Goal: Task Accomplishment & Management: Complete application form

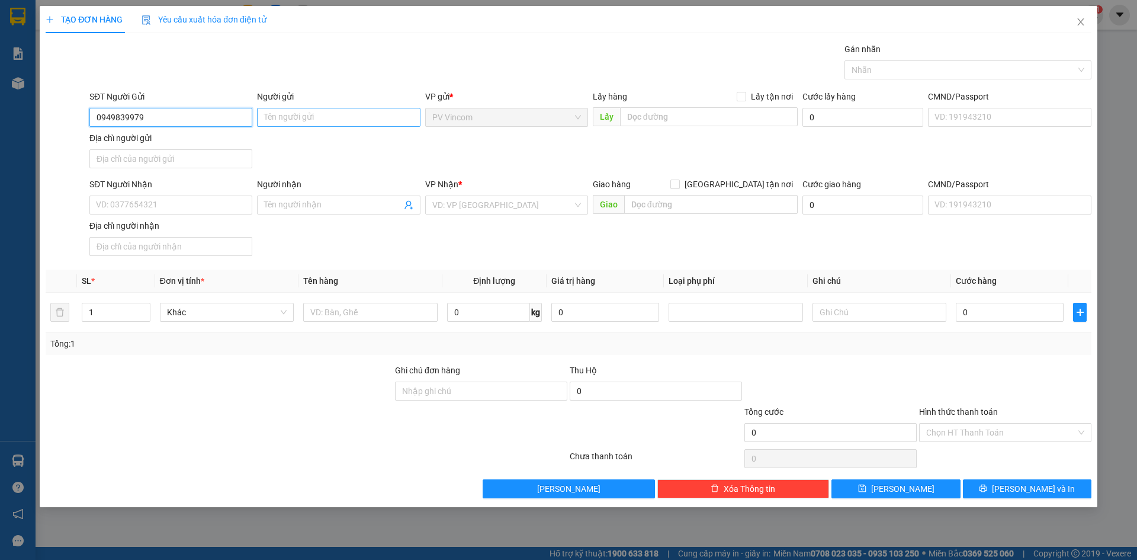
type input "0949839979"
click at [295, 117] on input "Người gửi" at bounding box center [338, 117] width 163 height 19
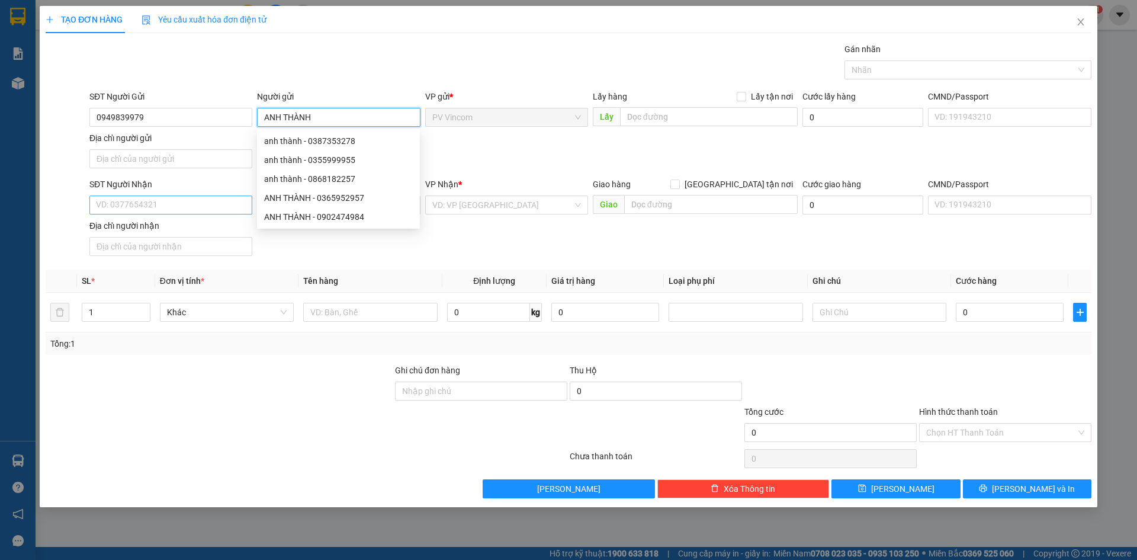
type input "ANH THÀNH"
click at [181, 203] on input "SĐT Người Nhận" at bounding box center [170, 204] width 163 height 19
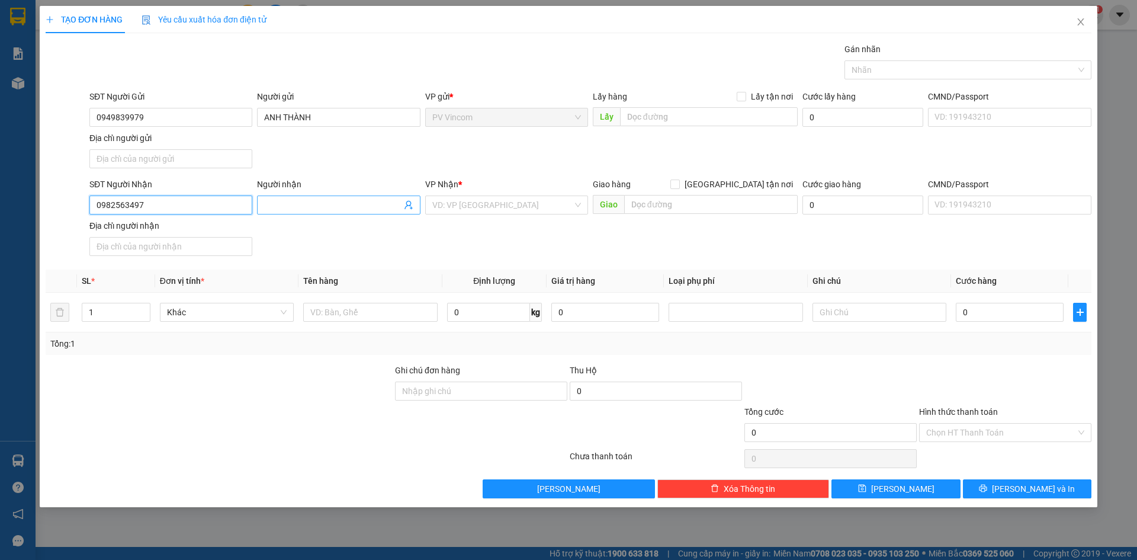
type input "0982563497"
click at [322, 208] on input "Người nhận" at bounding box center [332, 204] width 137 height 13
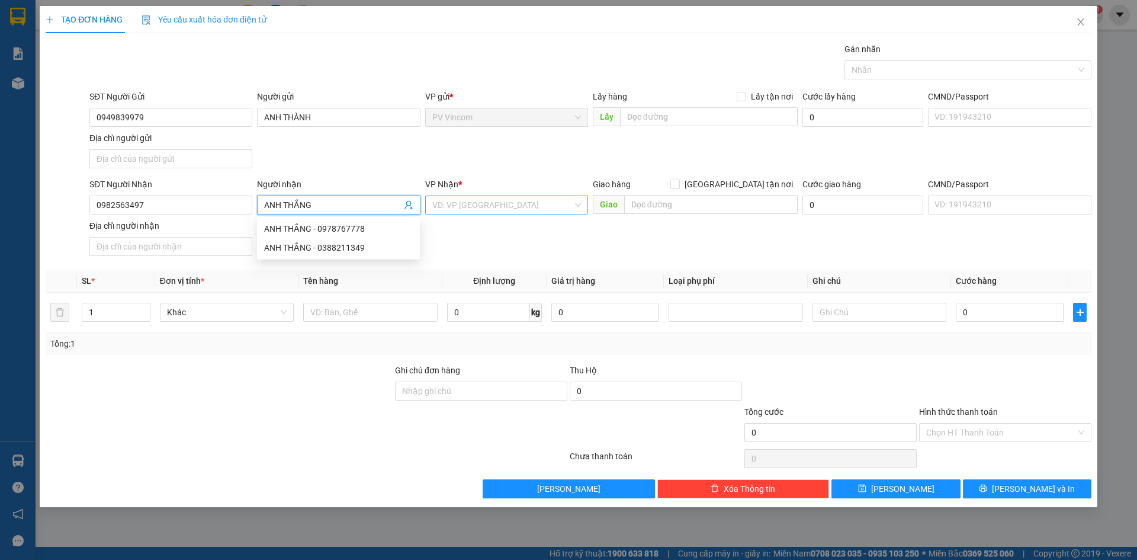
type input "ANH THẮNG"
click at [491, 208] on input "search" at bounding box center [502, 205] width 140 height 18
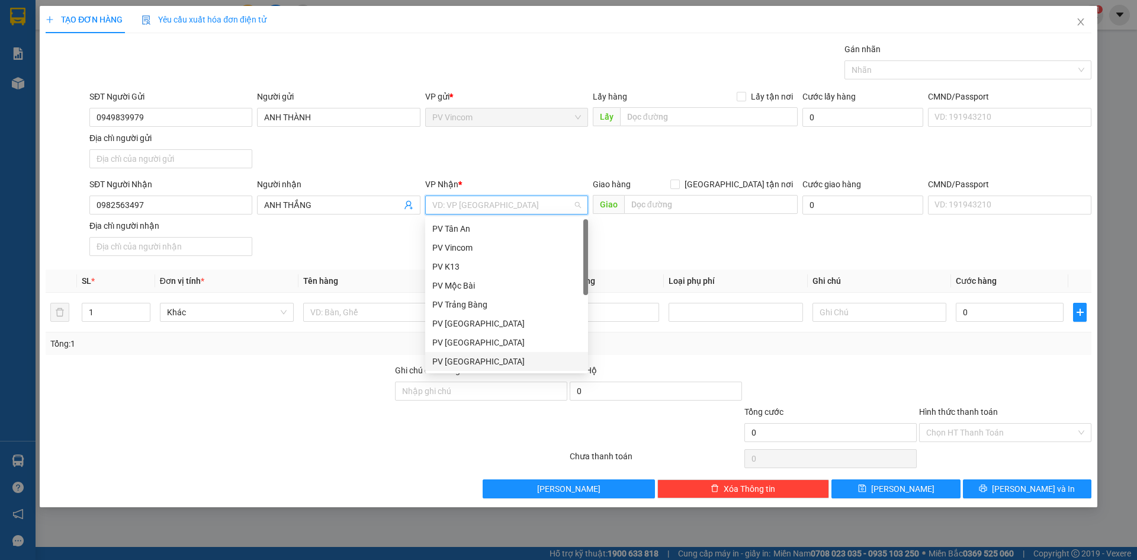
click at [472, 357] on div "PV [GEOGRAPHIC_DATA]" at bounding box center [506, 361] width 149 height 13
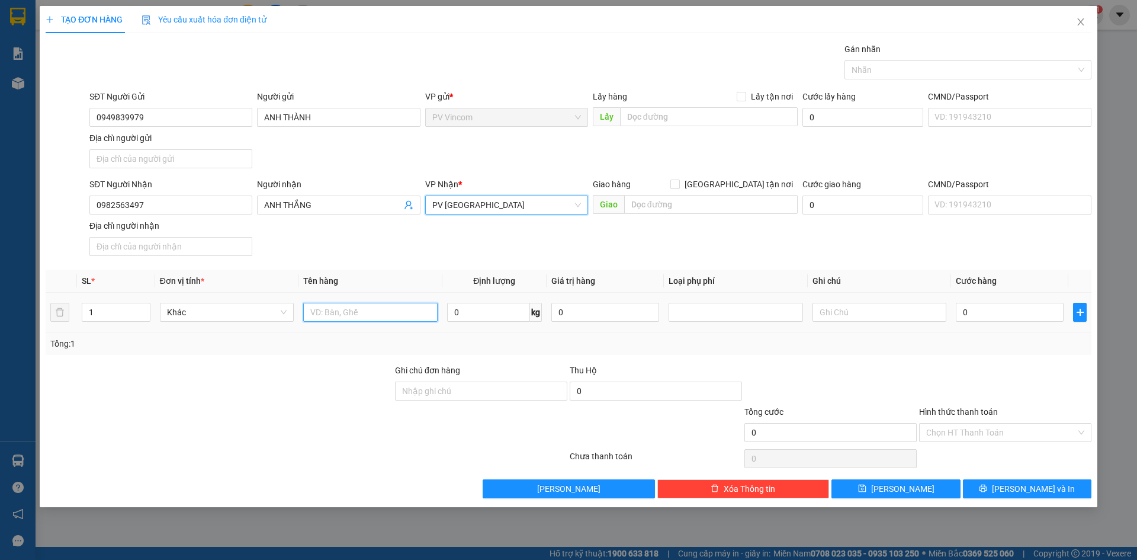
click at [344, 315] on input "text" at bounding box center [370, 312] width 134 height 19
type input "T"
type input "THỰC PHẨM"
click at [873, 310] on input "text" at bounding box center [880, 312] width 134 height 19
type input "HKĐ"
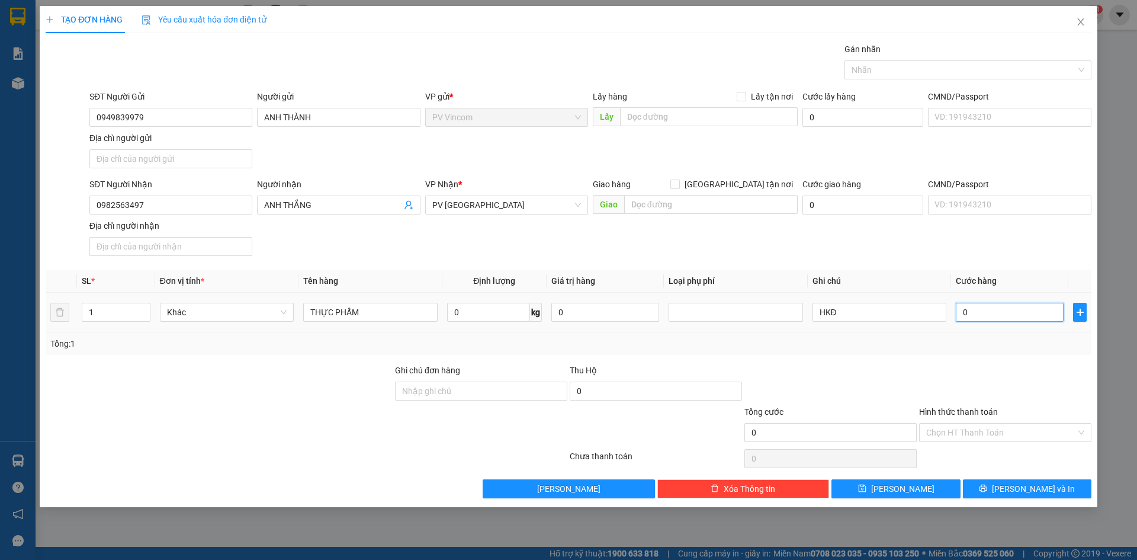
click at [993, 316] on input "0" at bounding box center [1010, 312] width 108 height 19
type input "3"
type input "30"
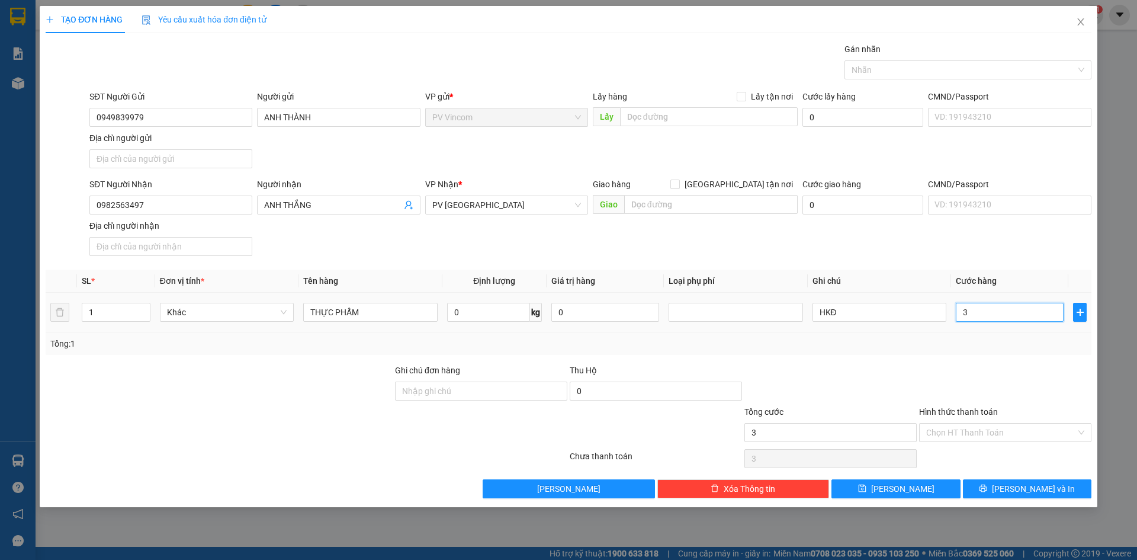
type input "30"
click at [909, 69] on div at bounding box center [962, 70] width 229 height 14
type input "30.000"
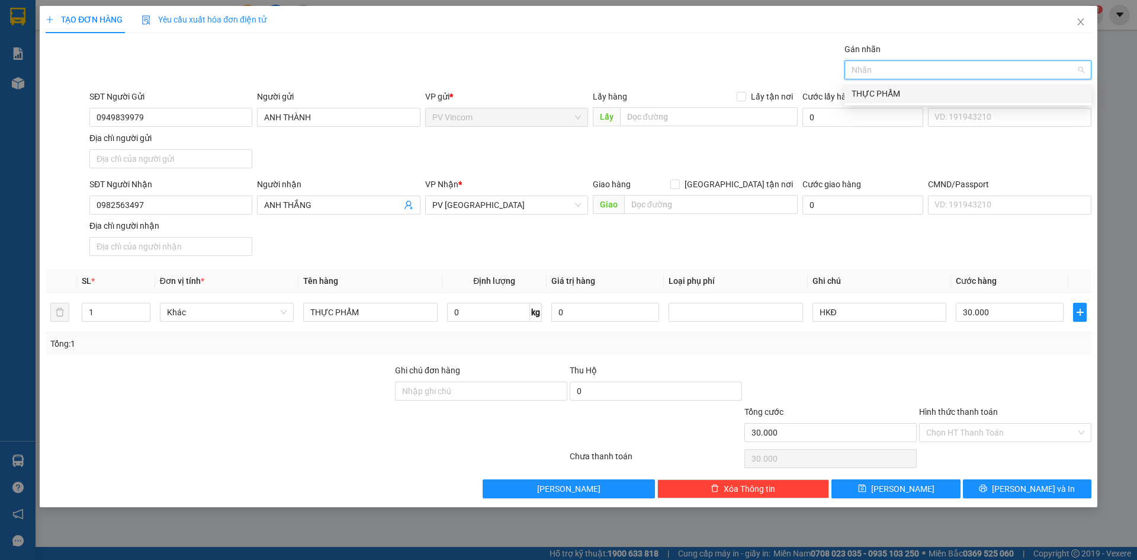
click at [894, 95] on div "THỰC PHẨM" at bounding box center [968, 93] width 233 height 13
click at [982, 436] on input "Hình thức thanh toán" at bounding box center [1001, 433] width 150 height 18
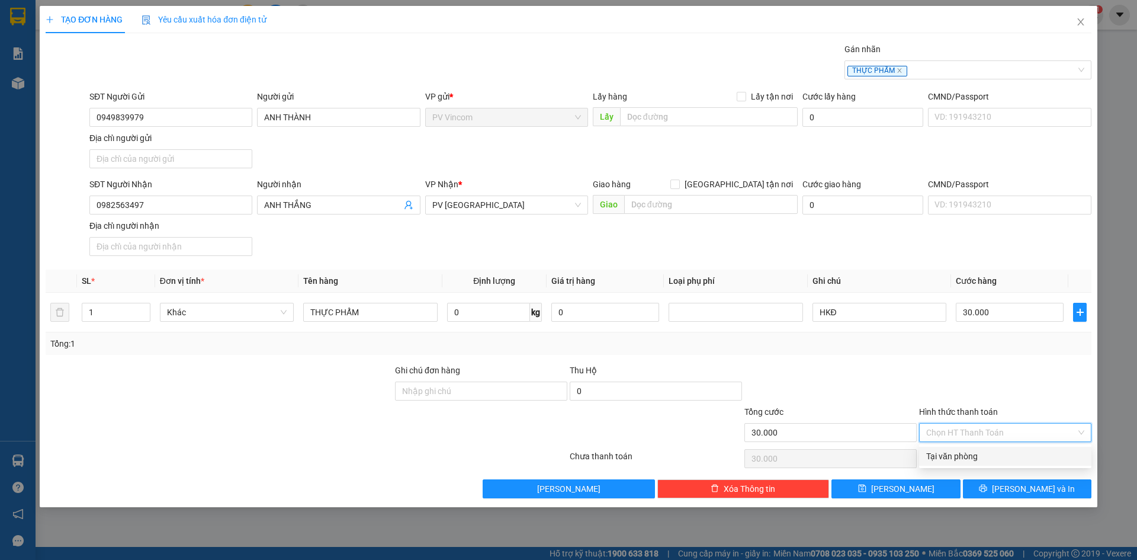
click at [973, 459] on div "Tại văn phòng" at bounding box center [1005, 456] width 158 height 13
type input "0"
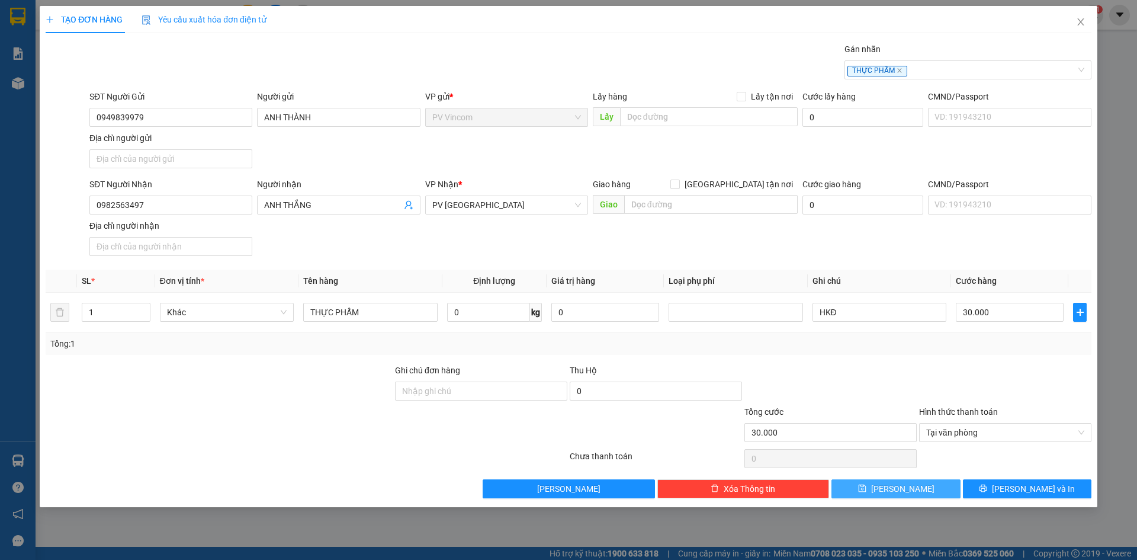
click at [911, 486] on button "[PERSON_NAME]" at bounding box center [896, 488] width 129 height 19
type input "0"
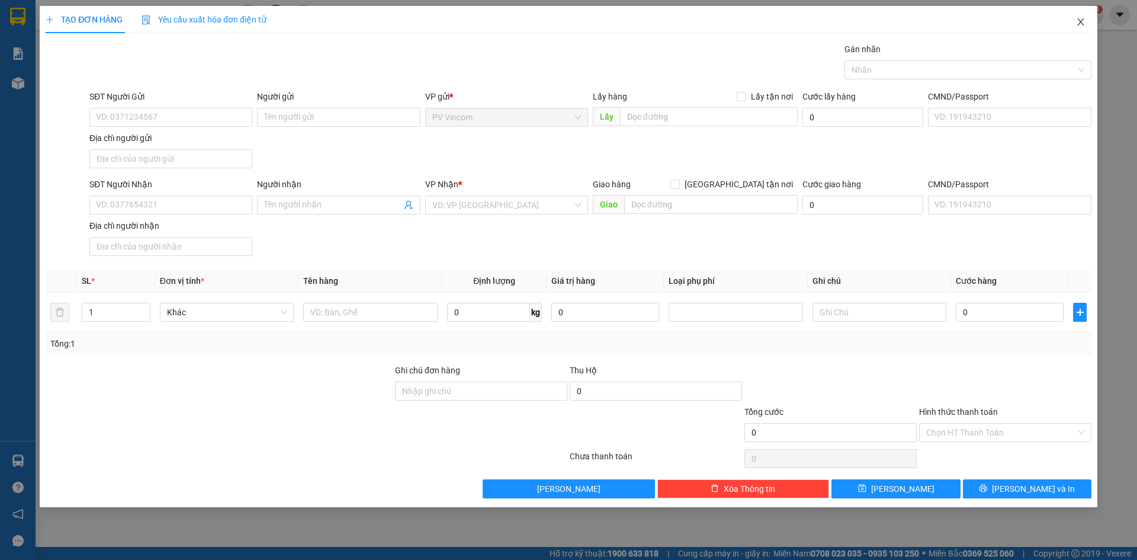
click at [1081, 26] on icon "close" at bounding box center [1080, 21] width 9 height 9
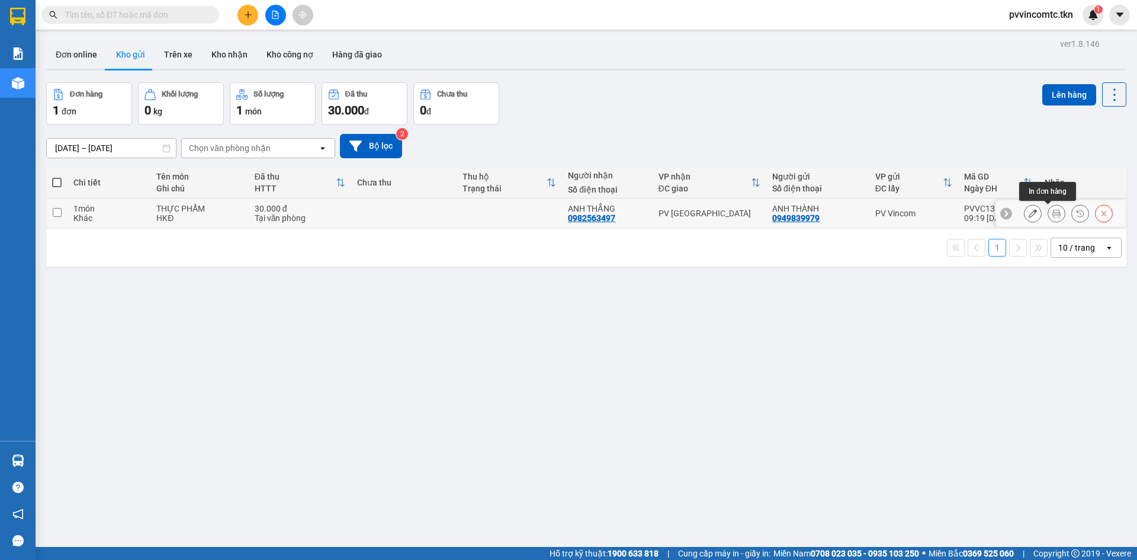
click at [1053, 215] on icon at bounding box center [1057, 213] width 8 height 8
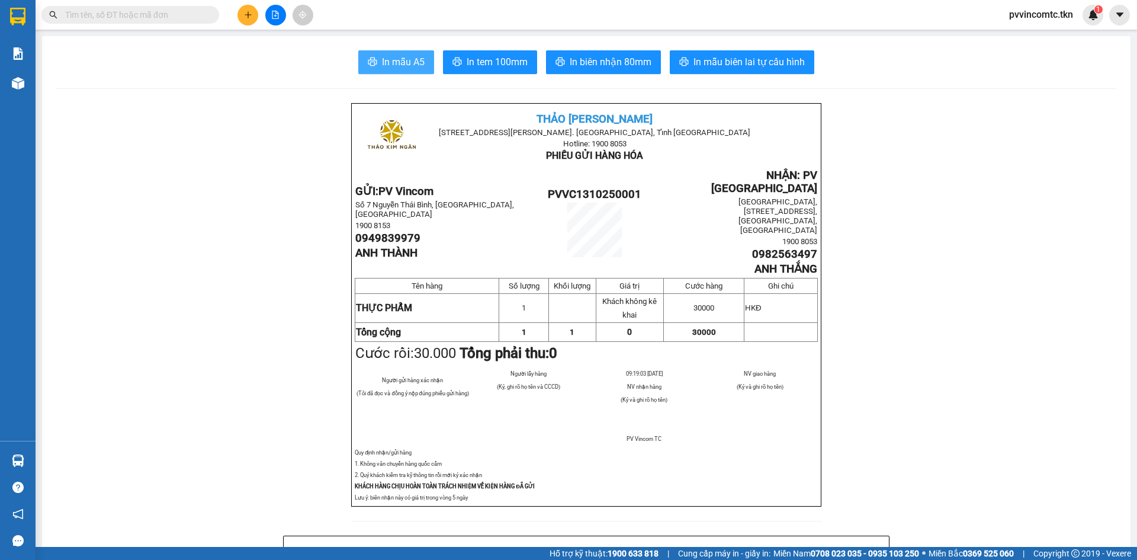
click at [397, 58] on span "In mẫu A5" at bounding box center [403, 61] width 43 height 15
click at [399, 67] on span "In mẫu A5" at bounding box center [403, 61] width 43 height 15
click at [600, 52] on button "In biên nhận 80mm" at bounding box center [603, 62] width 115 height 24
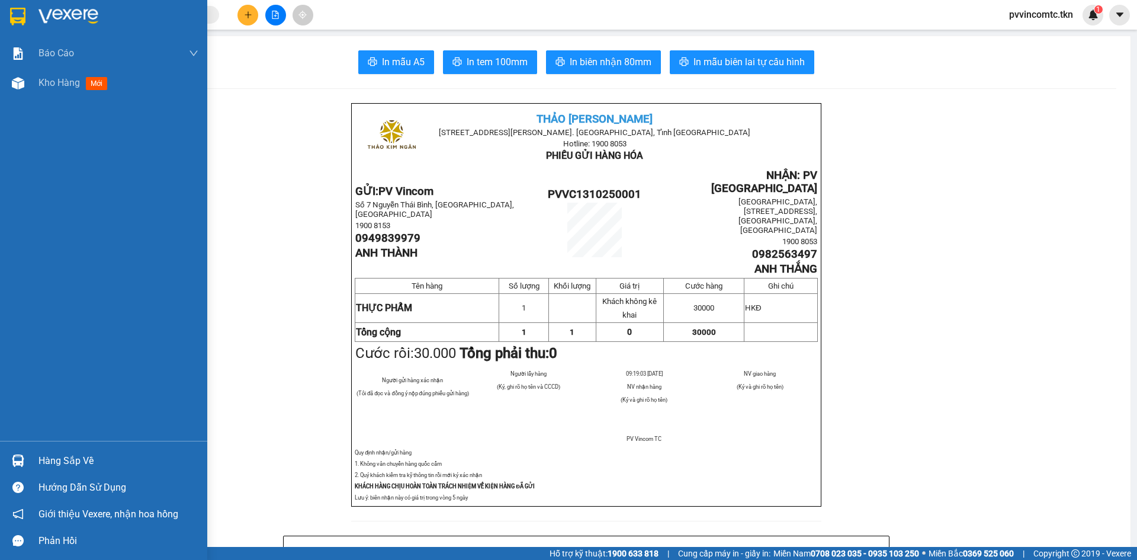
click at [72, 17] on img at bounding box center [69, 17] width 60 height 18
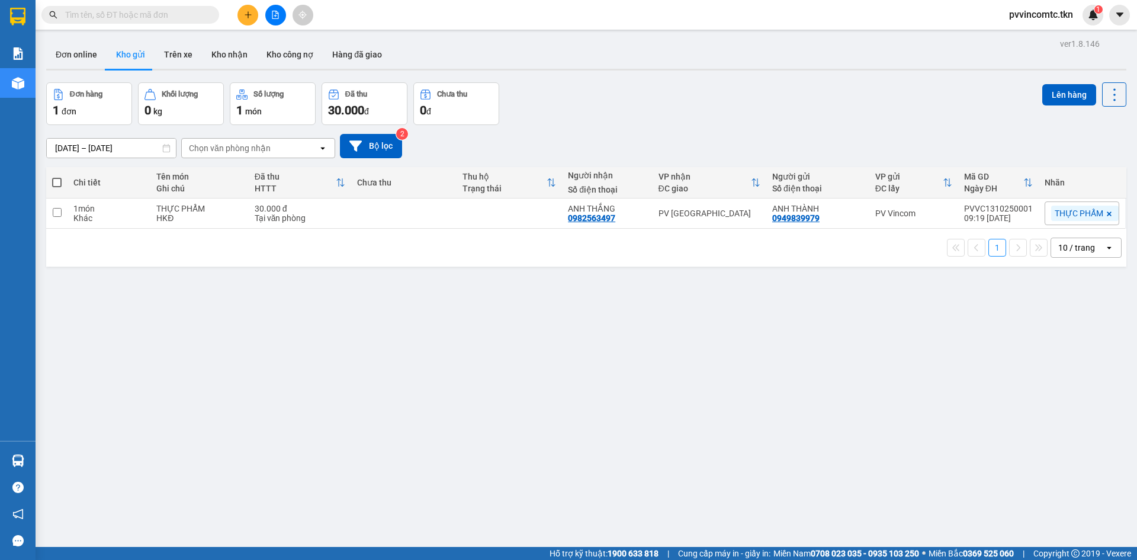
click at [59, 181] on span at bounding box center [56, 182] width 9 height 9
click at [57, 177] on input "checkbox" at bounding box center [57, 177] width 0 height 0
checkbox input "true"
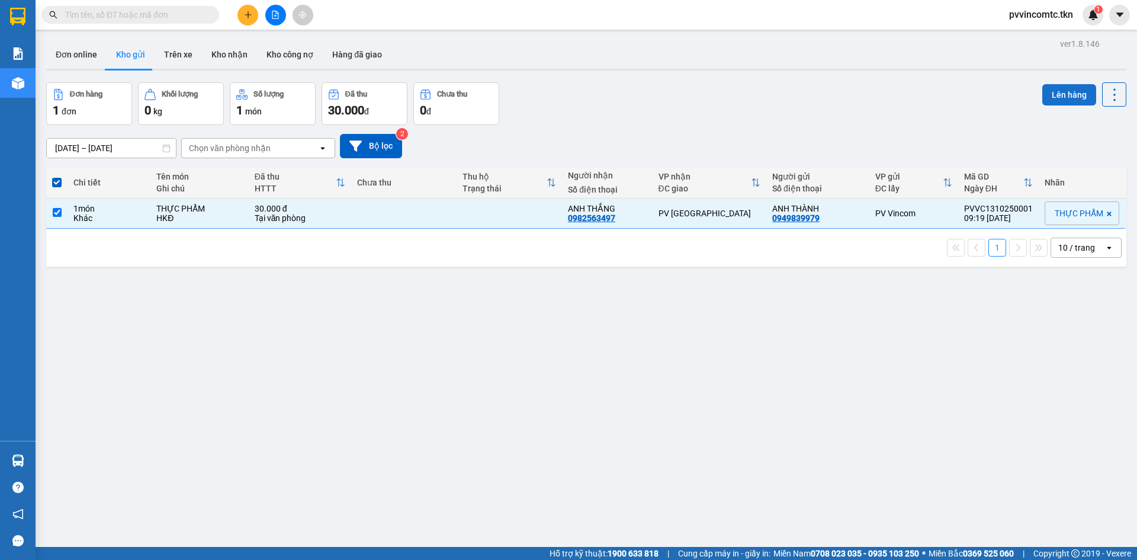
click at [1077, 101] on button "Lên hàng" at bounding box center [1070, 94] width 54 height 21
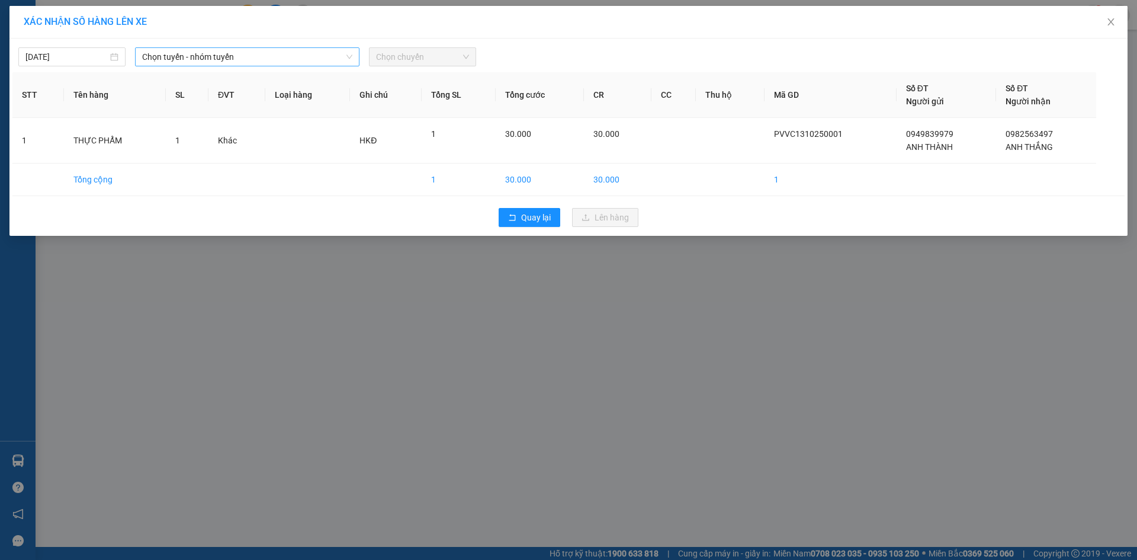
click at [252, 56] on span "Chọn tuyến - nhóm tuyến" at bounding box center [247, 57] width 210 height 18
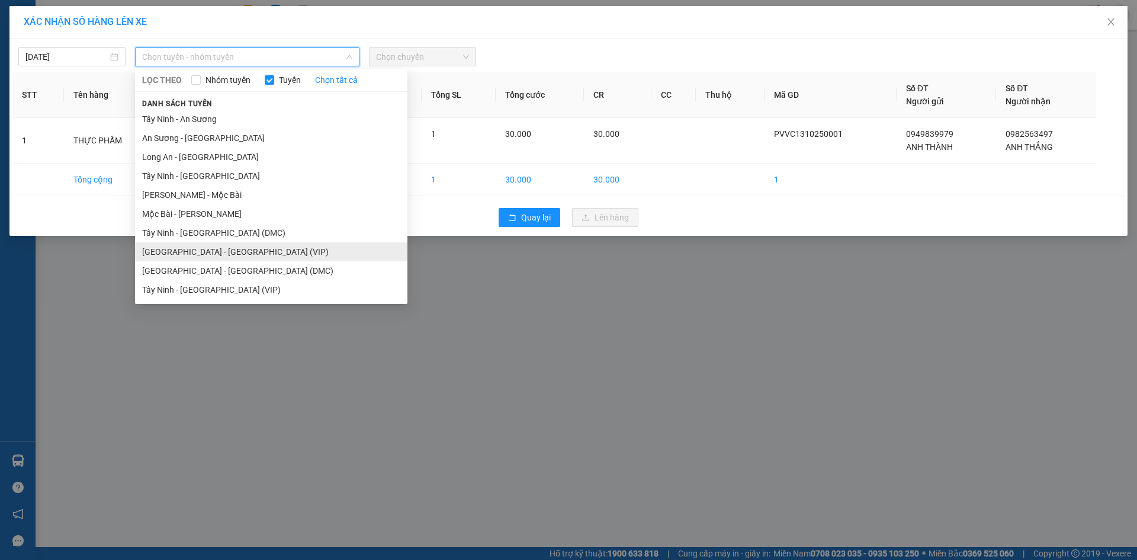
click at [281, 255] on li "[GEOGRAPHIC_DATA] - [GEOGRAPHIC_DATA] (VIP)" at bounding box center [271, 251] width 272 height 19
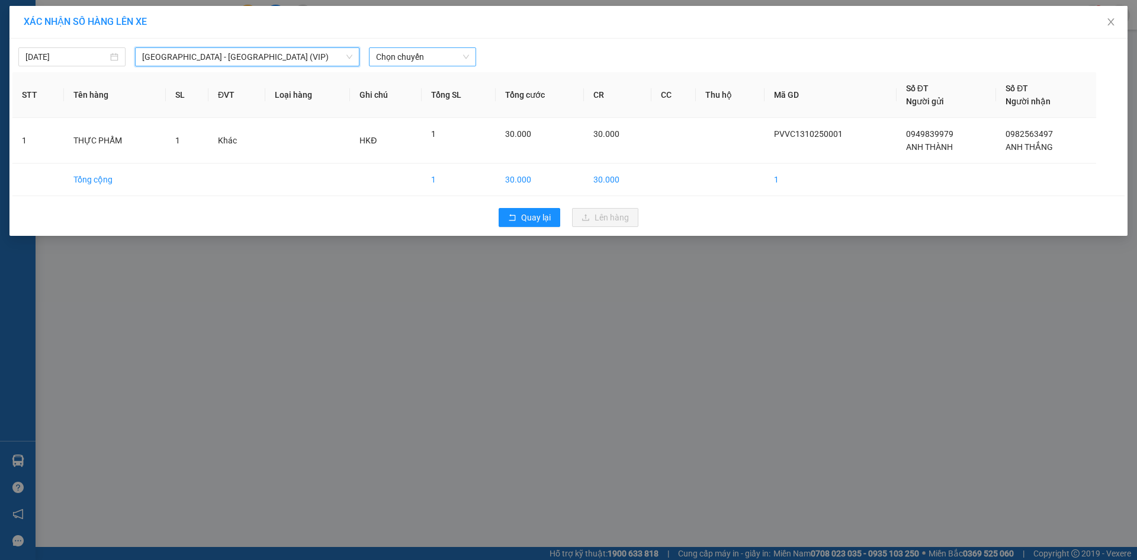
click at [411, 57] on span "Chọn chuyến" at bounding box center [422, 57] width 93 height 18
type input "257"
click at [435, 69] on body "Kết quả tìm kiếm ( 0 ) Bộ lọc No Data pvvincomtc.tkn 1 Báo cáo Mẫu 1: Báo cáo d…" at bounding box center [568, 280] width 1137 height 560
click at [440, 63] on span "Chọn chuyến" at bounding box center [422, 57] width 93 height 18
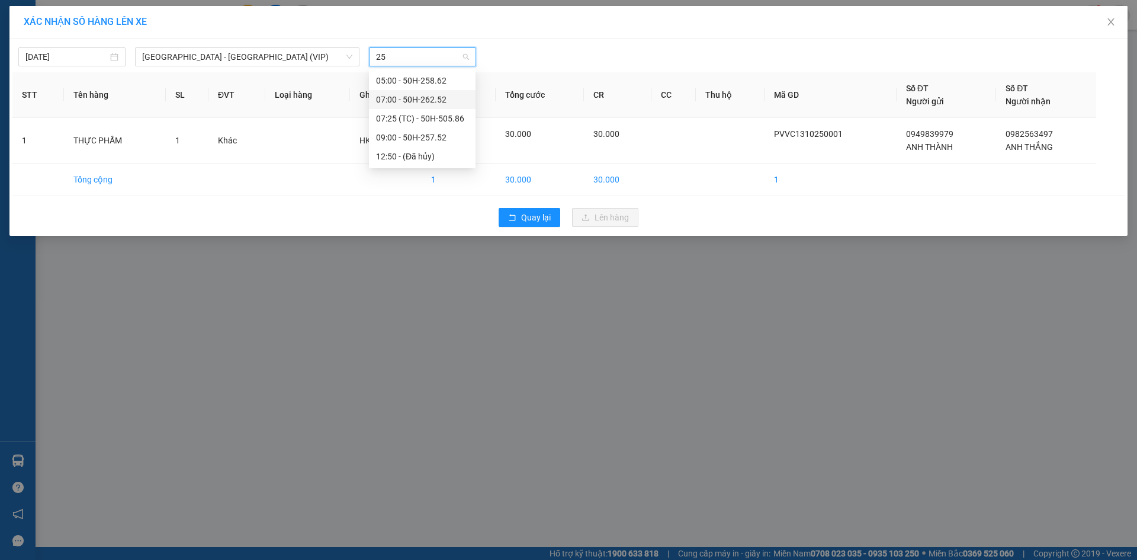
type input "257"
click at [395, 81] on div "09:00 - 50H-257.52" at bounding box center [422, 80] width 92 height 13
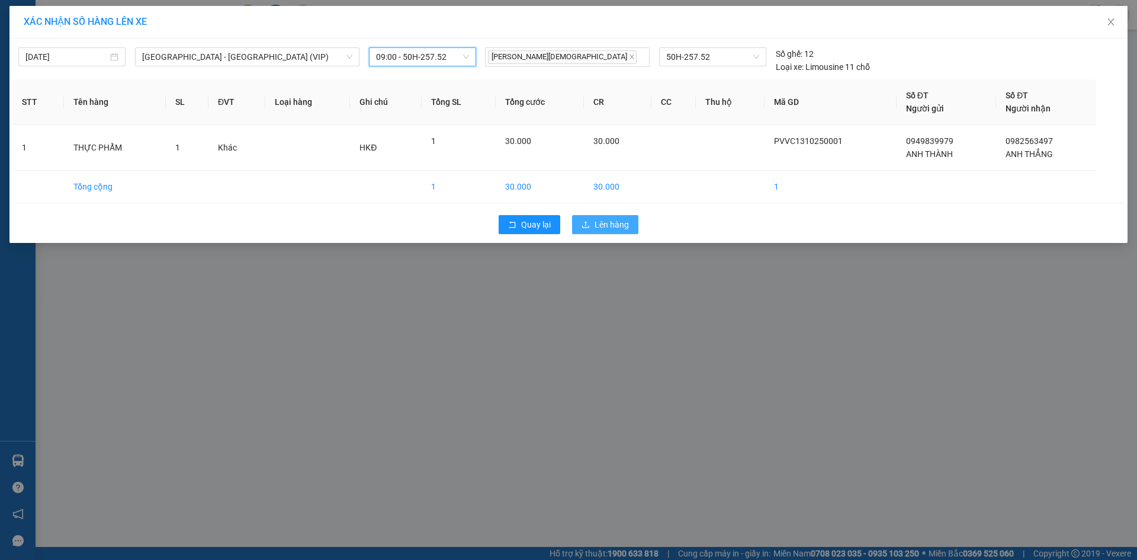
click at [600, 221] on span "Lên hàng" at bounding box center [612, 224] width 34 height 13
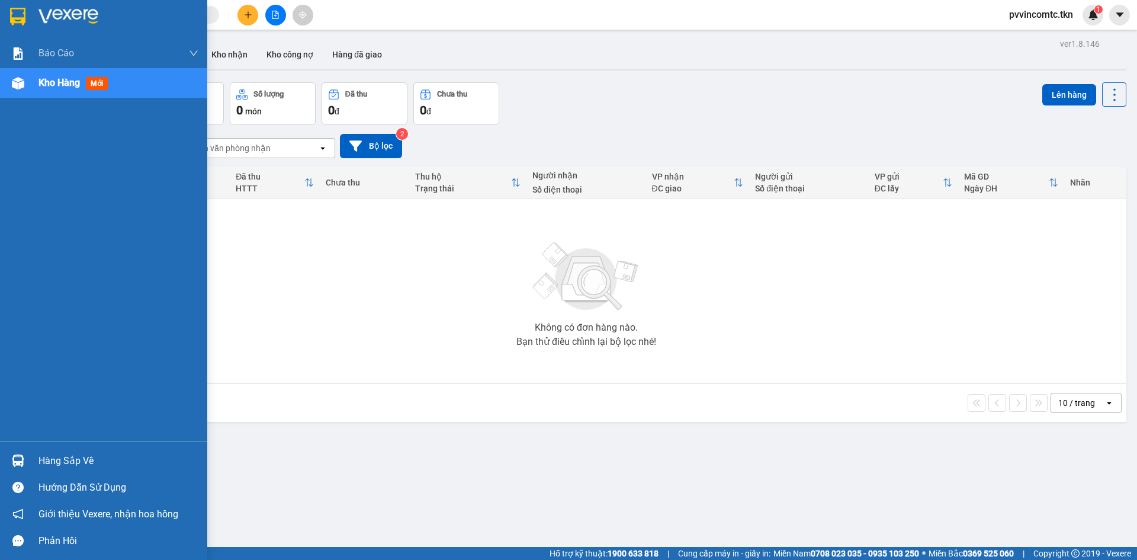
click at [52, 456] on div "Hàng sắp về" at bounding box center [119, 461] width 160 height 18
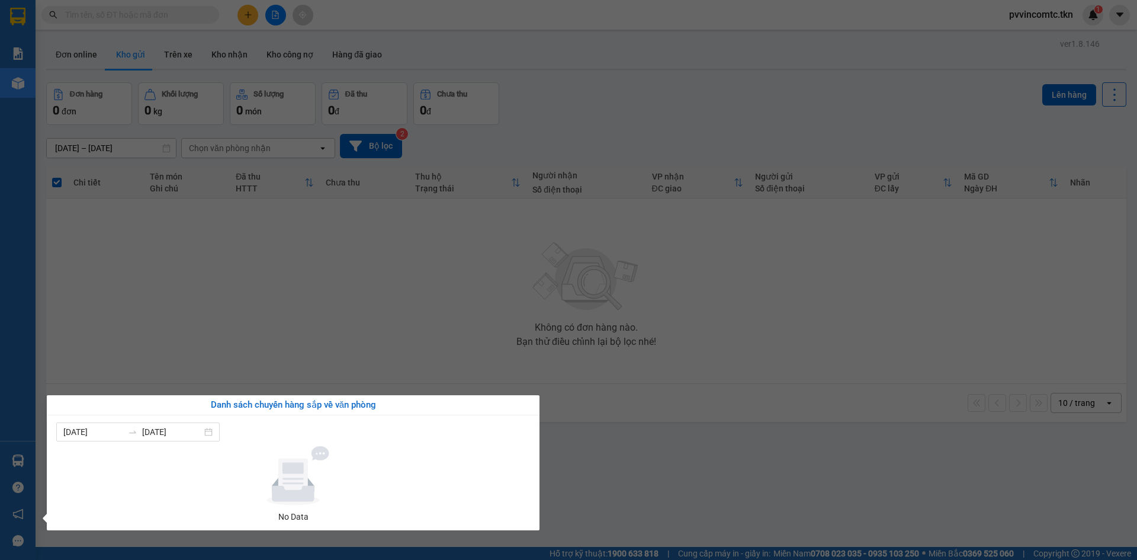
drag, startPoint x: 373, startPoint y: 322, endPoint x: 214, endPoint y: 6, distance: 353.7
click at [358, 293] on section "Kết quả tìm kiếm ( 0 ) Bộ lọc No Data pvvincomtc.tkn 1 Báo cáo Mẫu 1: Báo cáo d…" at bounding box center [568, 280] width 1137 height 560
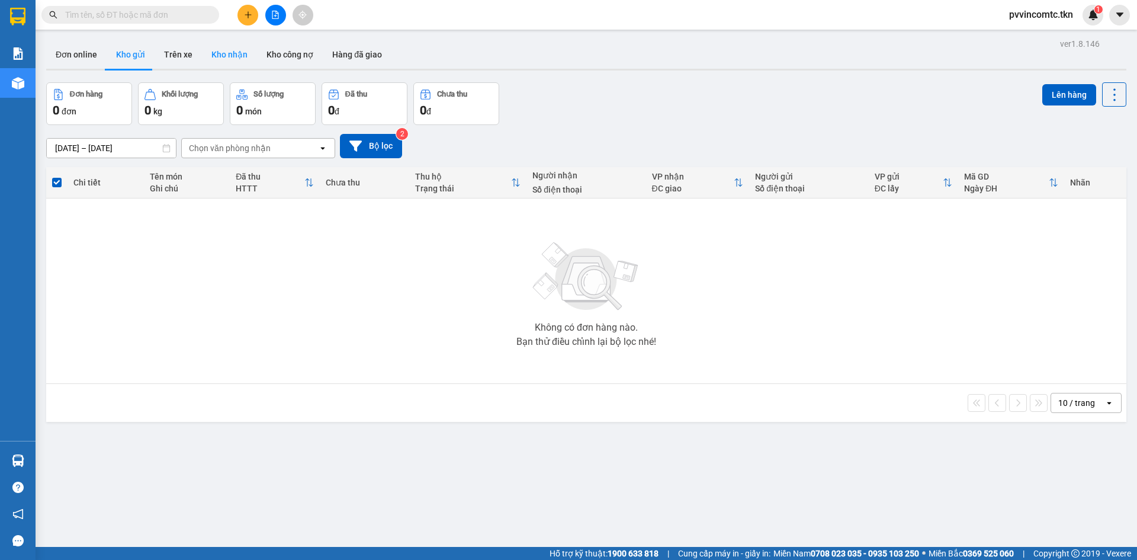
click at [211, 53] on button "Kho nhận" at bounding box center [229, 54] width 55 height 28
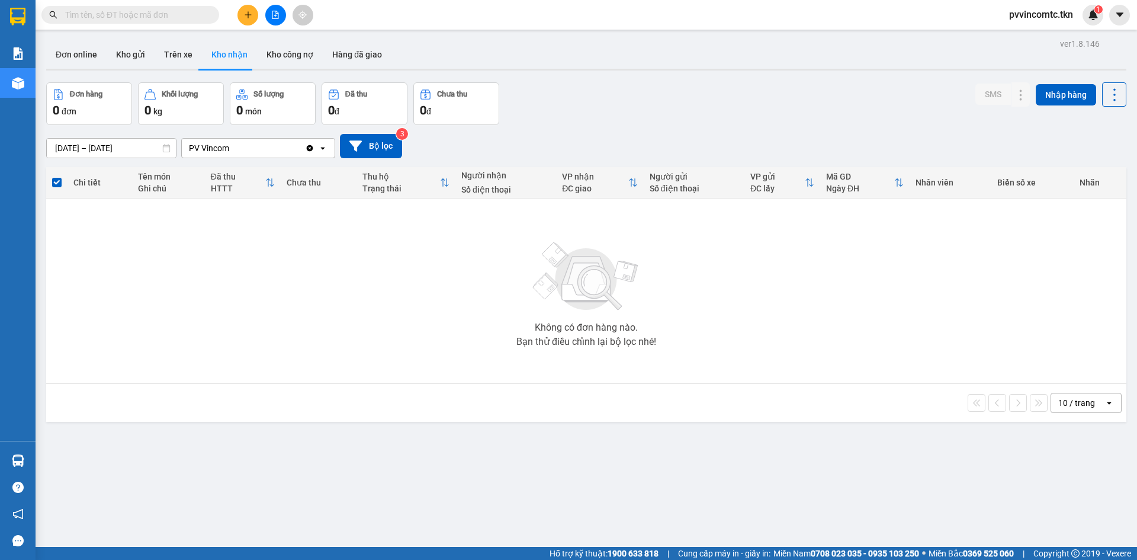
click at [127, 15] on input "text" at bounding box center [135, 14] width 140 height 13
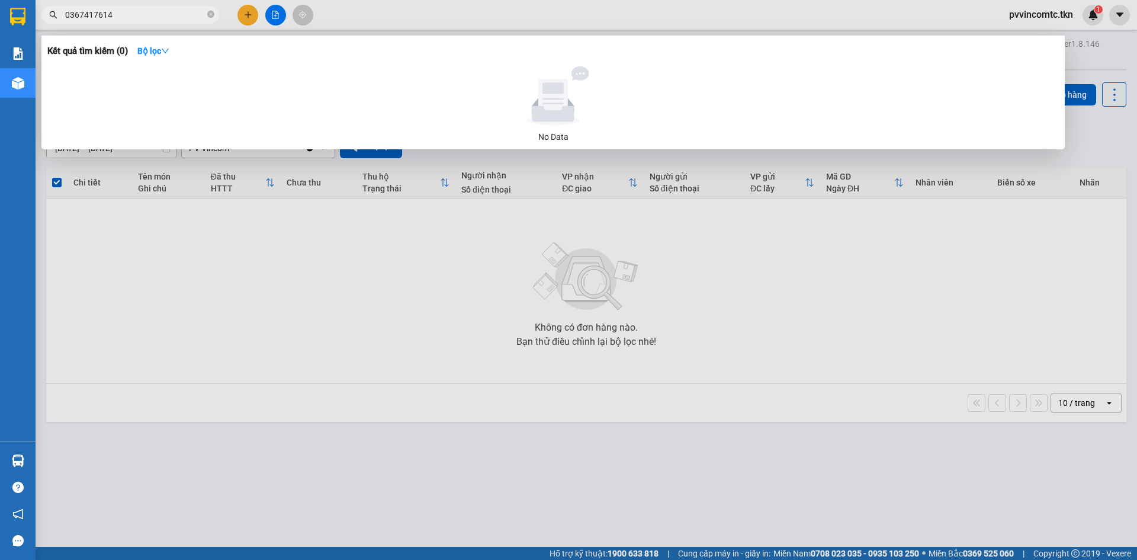
type input "0367417614"
click at [424, 367] on div at bounding box center [568, 280] width 1137 height 560
click at [143, 20] on input "0367417614" at bounding box center [135, 14] width 140 height 13
click at [209, 15] on icon "close-circle" at bounding box center [210, 14] width 7 height 7
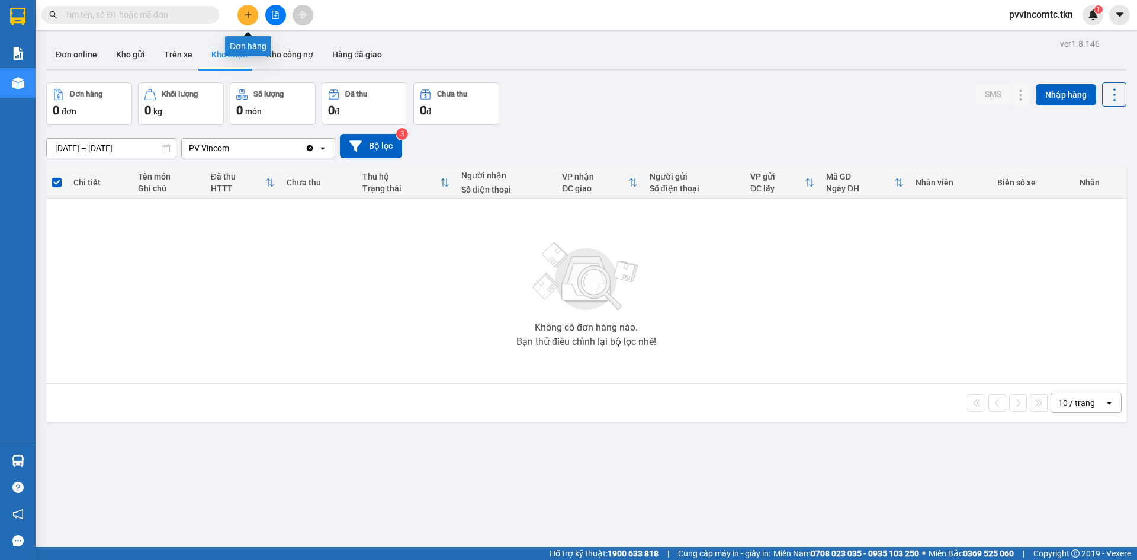
click at [248, 9] on button at bounding box center [248, 15] width 21 height 21
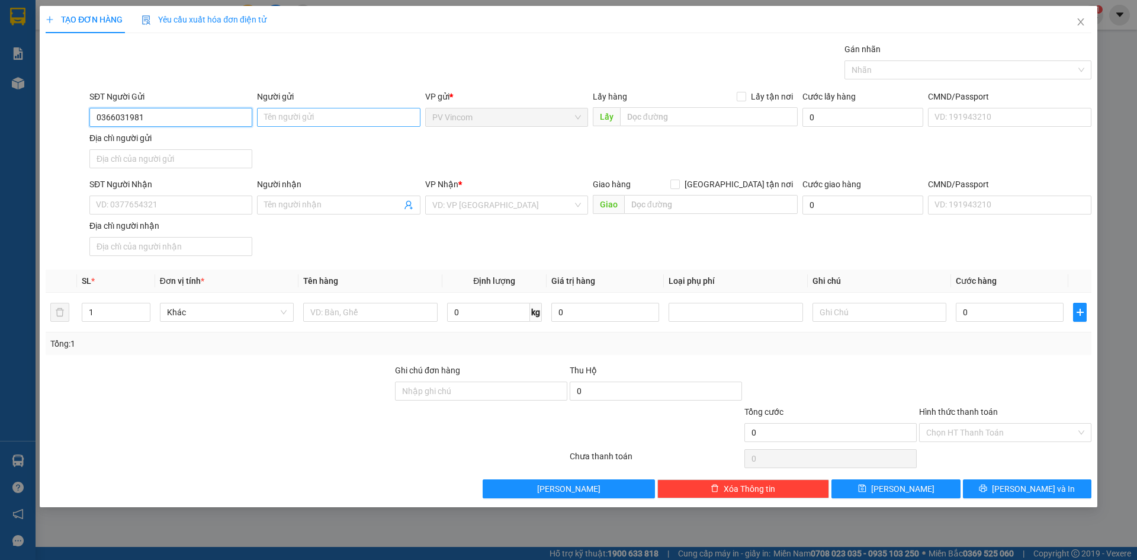
type input "0366031981"
click at [318, 118] on input "Người gửi" at bounding box center [338, 117] width 163 height 19
type input "[PERSON_NAME]"
click at [161, 206] on input "SĐT Người Nhận" at bounding box center [170, 204] width 163 height 19
type input "0987971078"
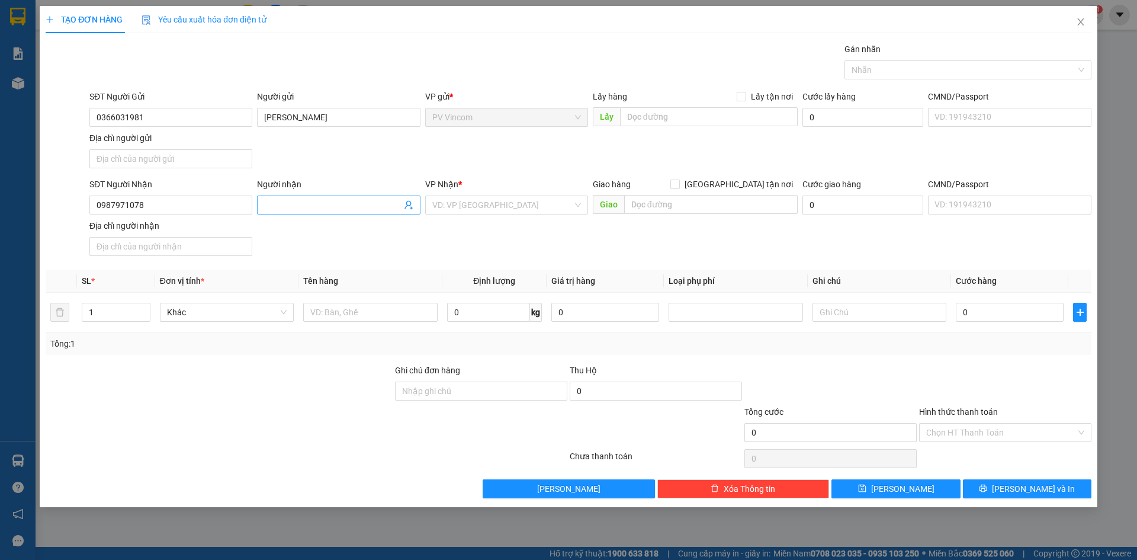
click at [327, 202] on input "Người nhận" at bounding box center [332, 204] width 137 height 13
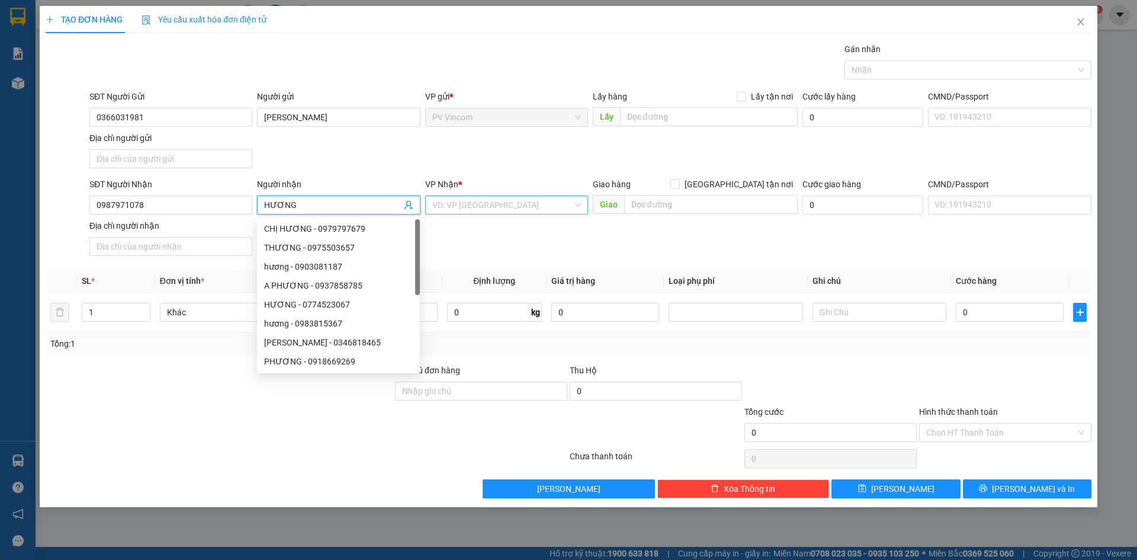
click at [469, 195] on div "VD: VP [GEOGRAPHIC_DATA]" at bounding box center [506, 204] width 163 height 19
type input "HƯƠNG"
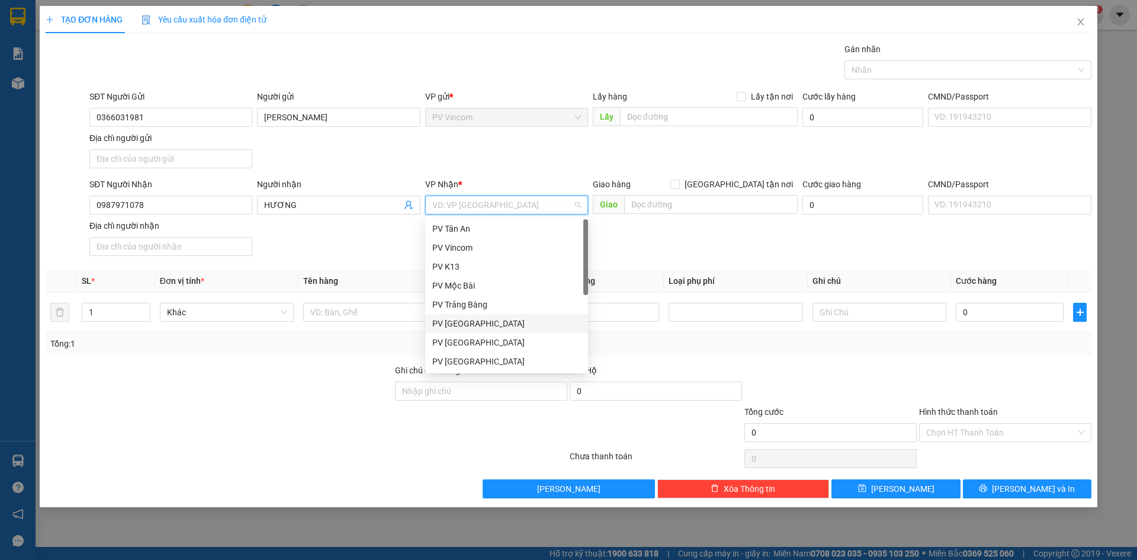
click at [475, 320] on div "PV [GEOGRAPHIC_DATA]" at bounding box center [506, 323] width 149 height 13
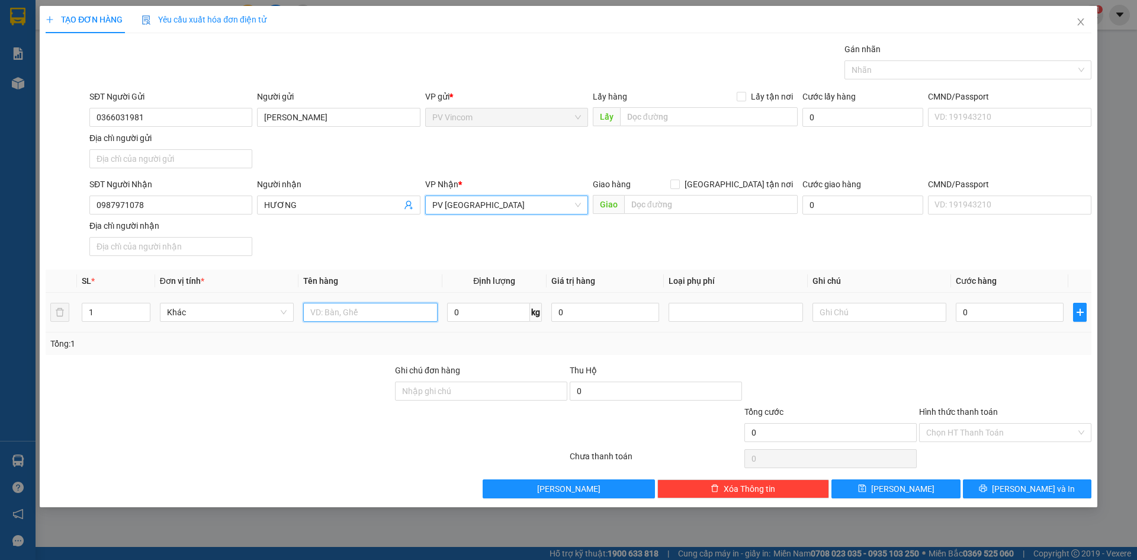
click at [358, 309] on input "text" at bounding box center [370, 312] width 134 height 19
type input "SỔ KHÁM BỆNH"
click at [841, 315] on input "text" at bounding box center [880, 312] width 134 height 19
type input "HKĐ"
click at [1009, 303] on input "0" at bounding box center [1010, 312] width 108 height 19
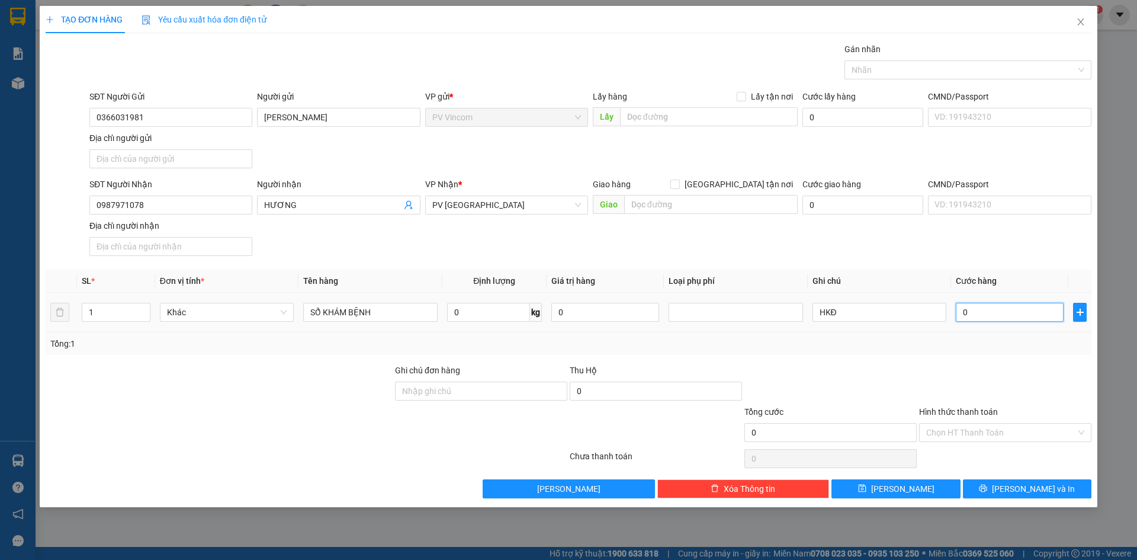
type input "3"
type input "30"
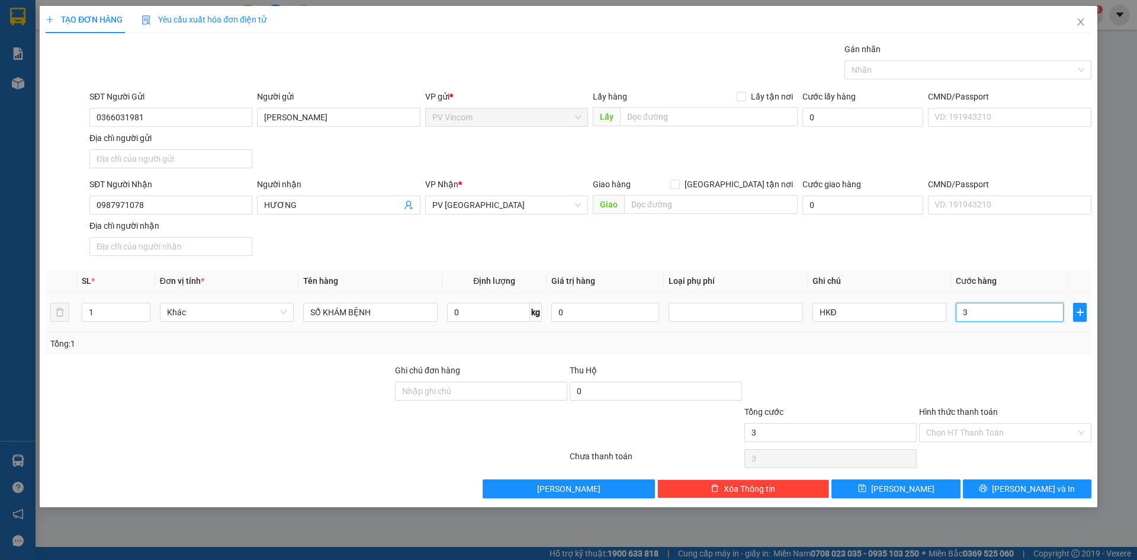
type input "30"
type input "30.000"
click at [1043, 434] on input "Hình thức thanh toán" at bounding box center [1001, 433] width 150 height 18
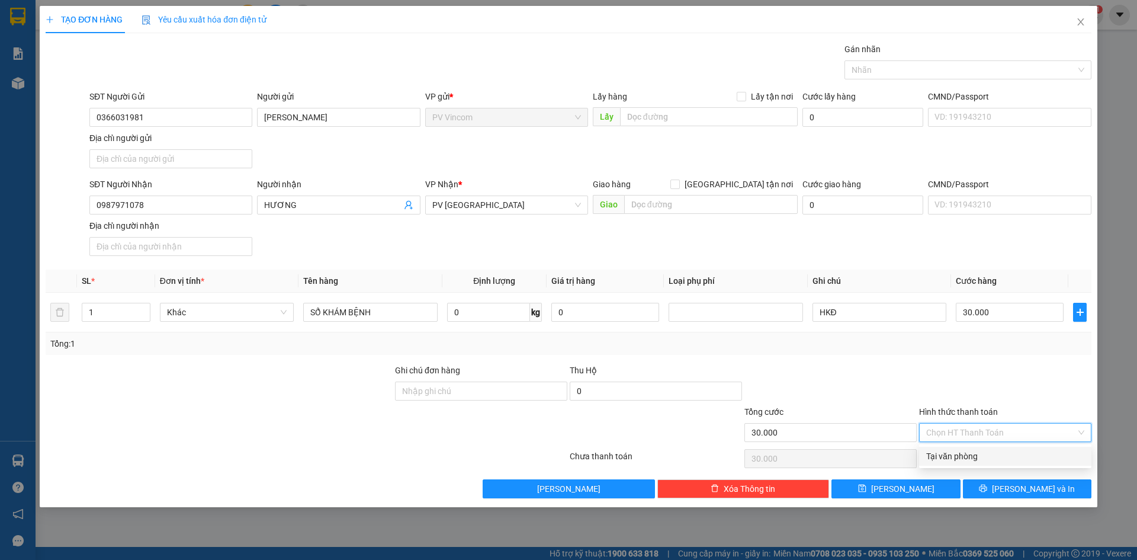
click at [963, 457] on div "Tại văn phòng" at bounding box center [1005, 456] width 158 height 13
type input "0"
click at [1002, 492] on button "[PERSON_NAME] và In" at bounding box center [1027, 488] width 129 height 19
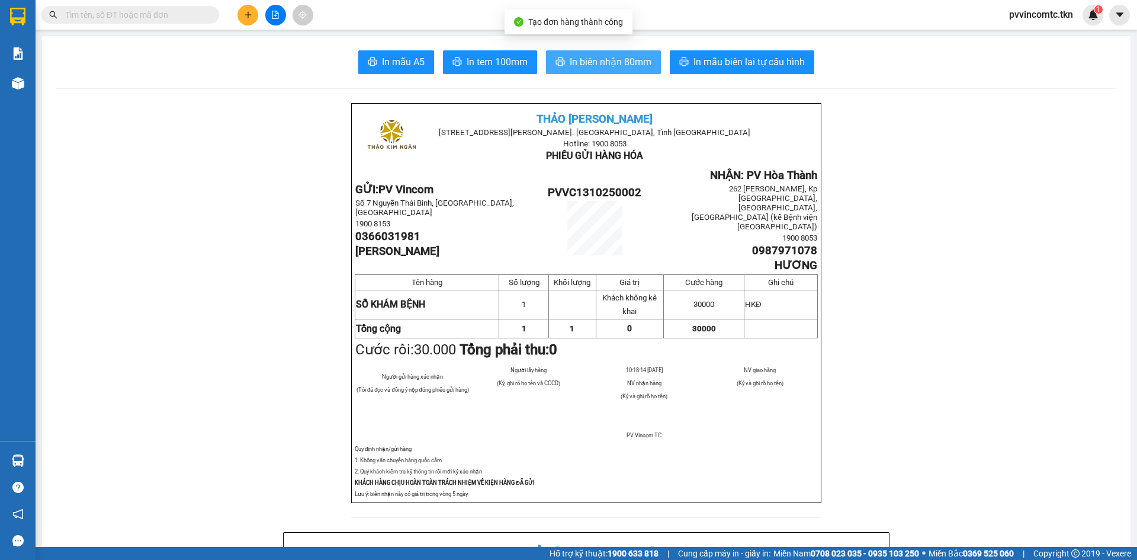
click at [607, 65] on span "In biên nhận 80mm" at bounding box center [611, 61] width 82 height 15
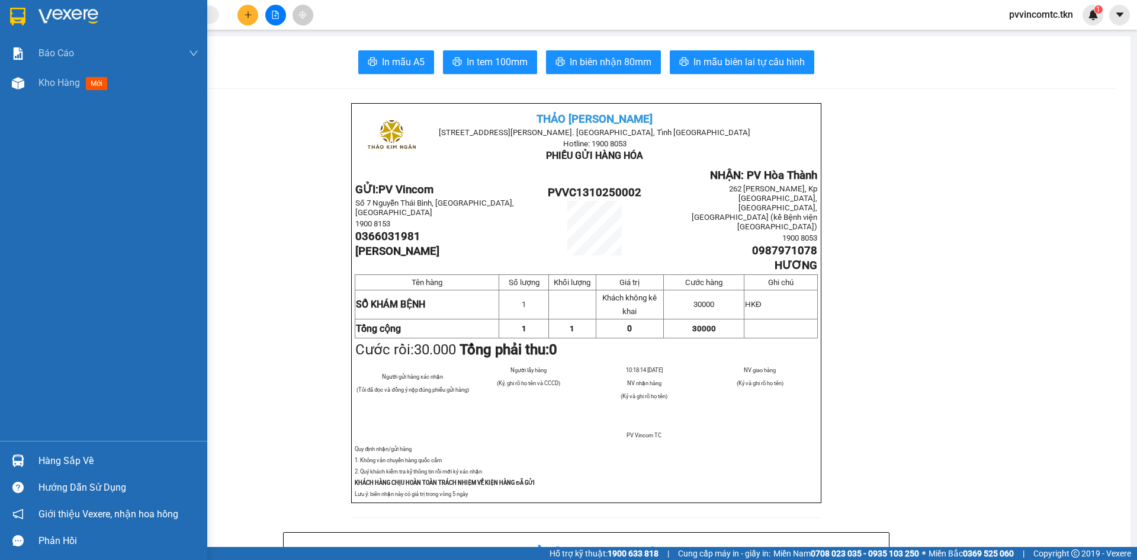
click at [29, 454] on div "Hàng sắp về" at bounding box center [103, 460] width 207 height 27
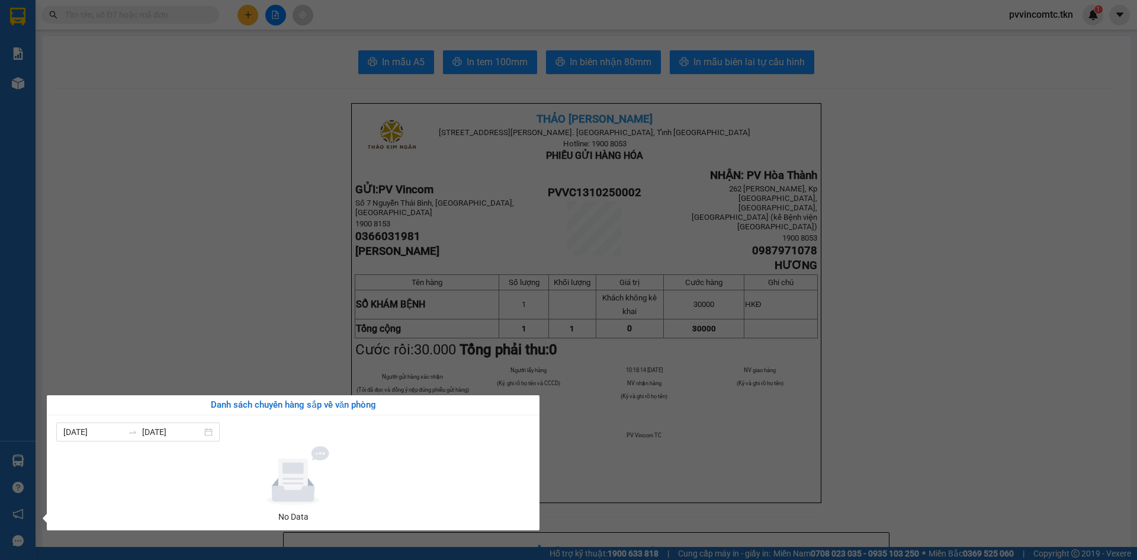
click at [202, 300] on section "Kết quả tìm kiếm ( 0 ) Bộ lọc No Data pvvincomtc.tkn 1 Báo cáo Mẫu 1: Báo cáo d…" at bounding box center [568, 280] width 1137 height 560
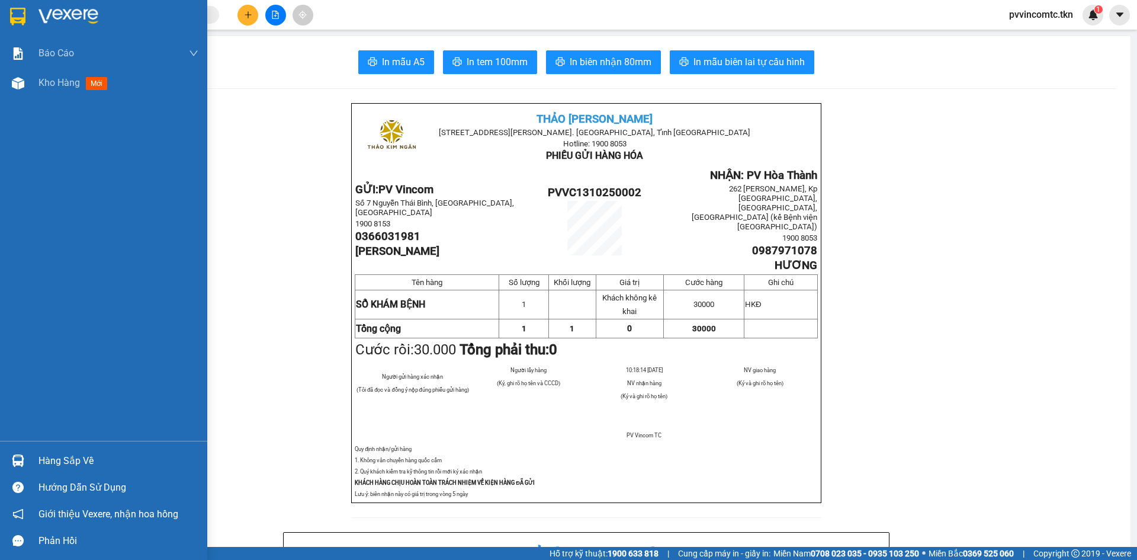
click at [31, 8] on div at bounding box center [103, 19] width 207 height 39
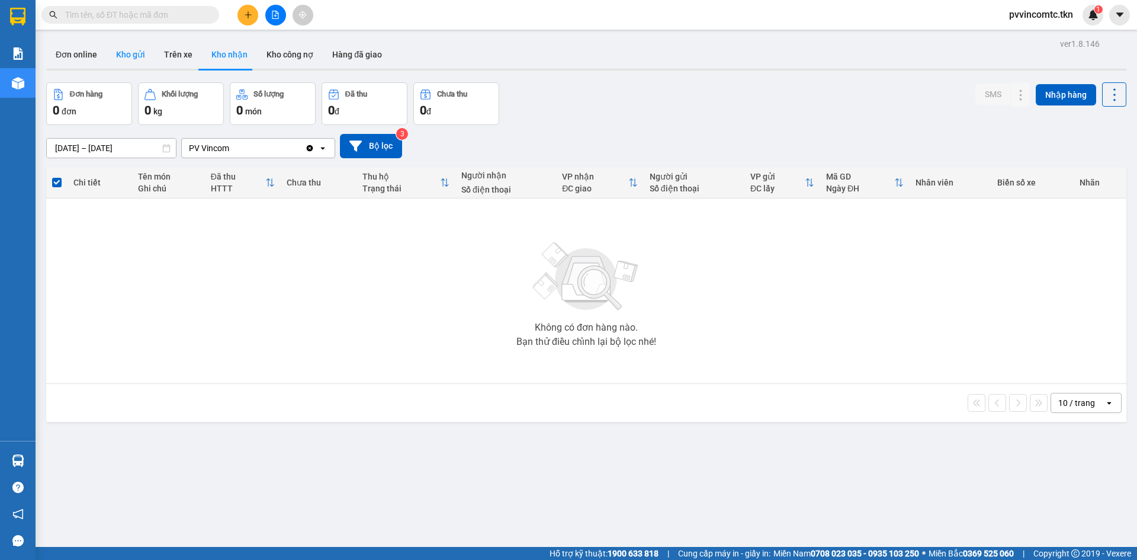
click at [129, 53] on button "Kho gửi" at bounding box center [131, 54] width 48 height 28
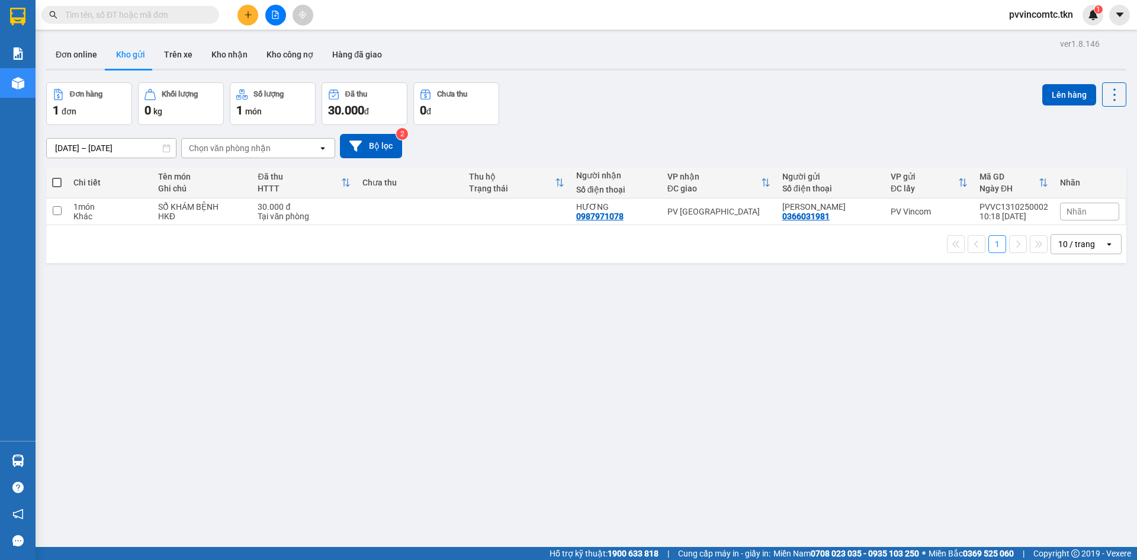
click at [56, 185] on span at bounding box center [56, 182] width 9 height 9
click at [57, 177] on input "checkbox" at bounding box center [57, 177] width 0 height 0
checkbox input "true"
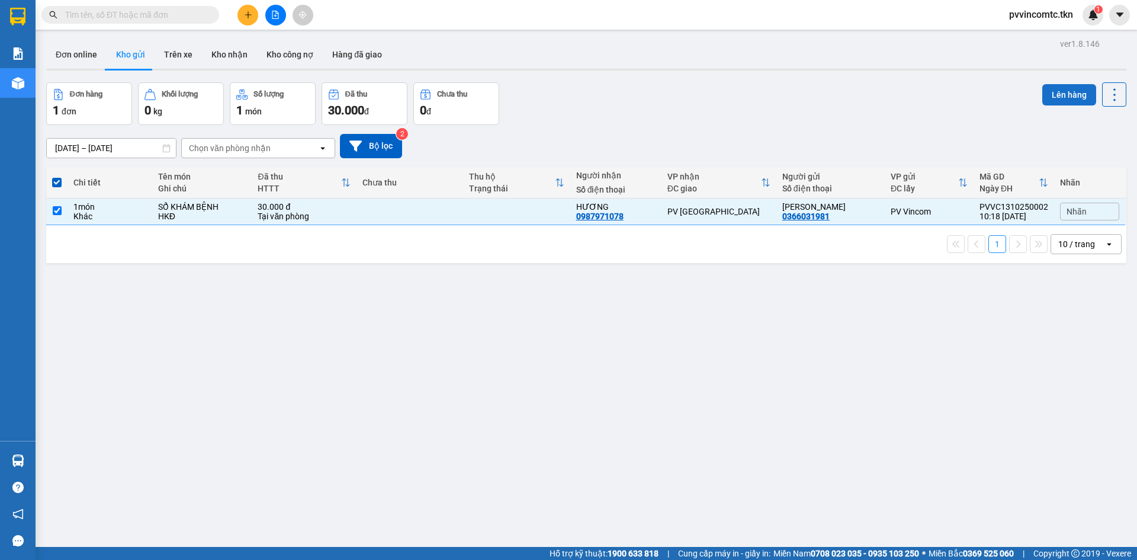
click at [1062, 94] on button "Lên hàng" at bounding box center [1070, 94] width 54 height 21
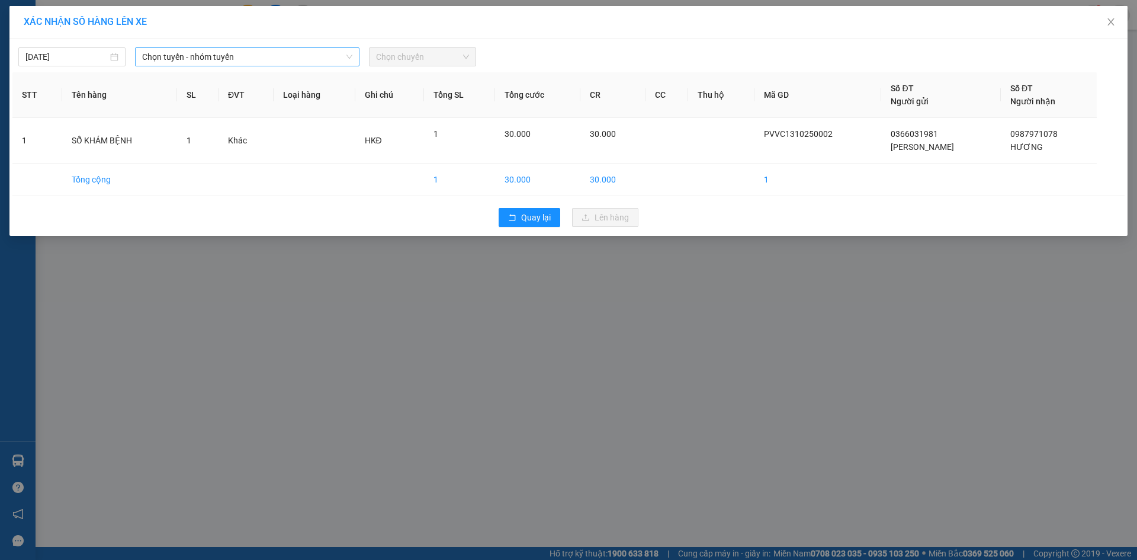
click at [281, 50] on span "Chọn tuyến - nhóm tuyến" at bounding box center [247, 57] width 210 height 18
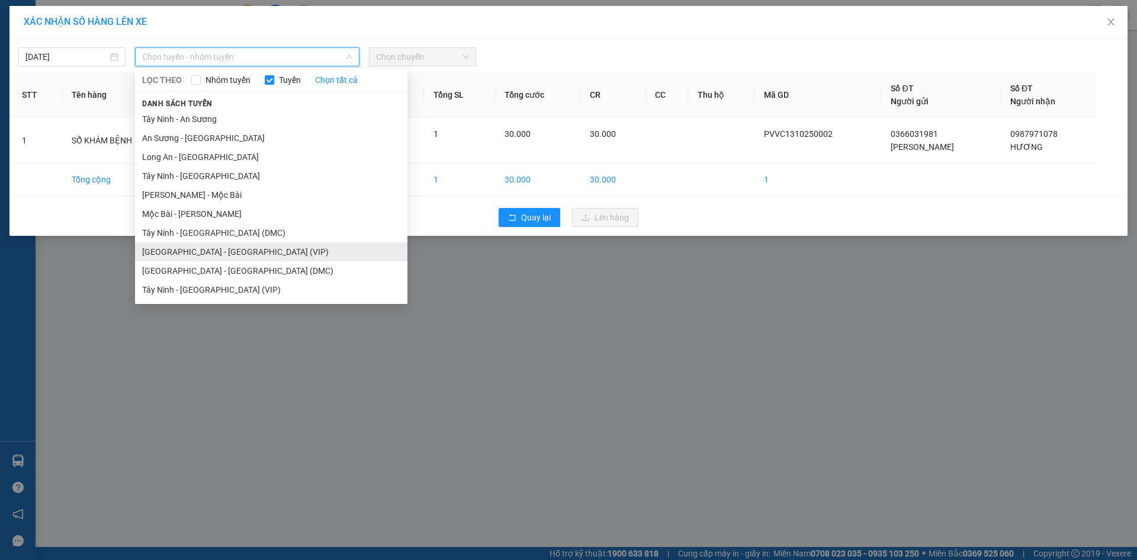
click at [231, 254] on li "[GEOGRAPHIC_DATA] - [GEOGRAPHIC_DATA] (VIP)" at bounding box center [271, 251] width 272 height 19
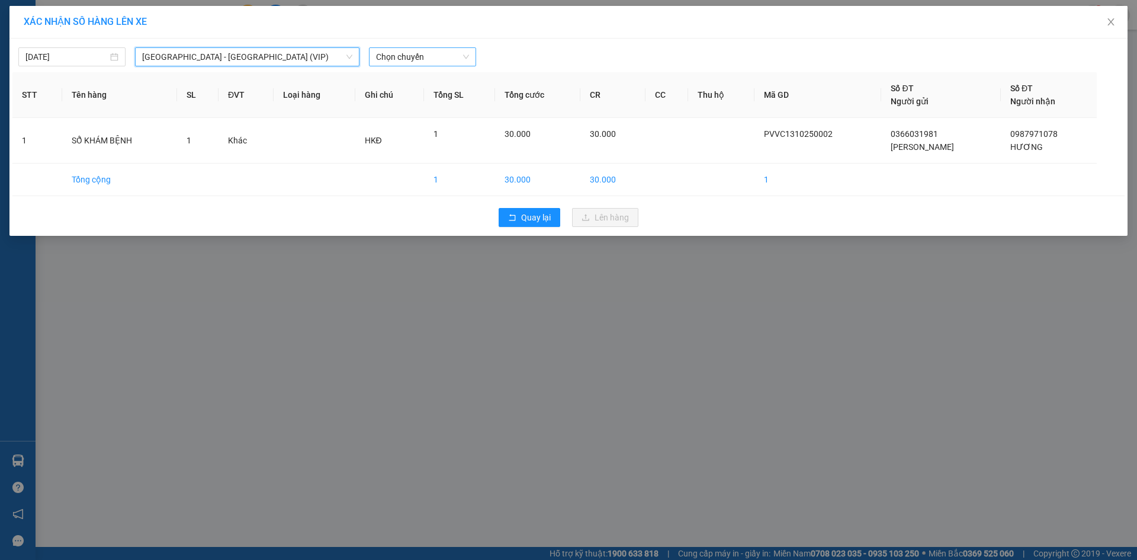
click at [374, 56] on div "Chọn chuyến" at bounding box center [422, 56] width 107 height 19
type input "50900"
click at [409, 82] on div "09:55 (TC) - 50H-509.00" at bounding box center [422, 80] width 92 height 13
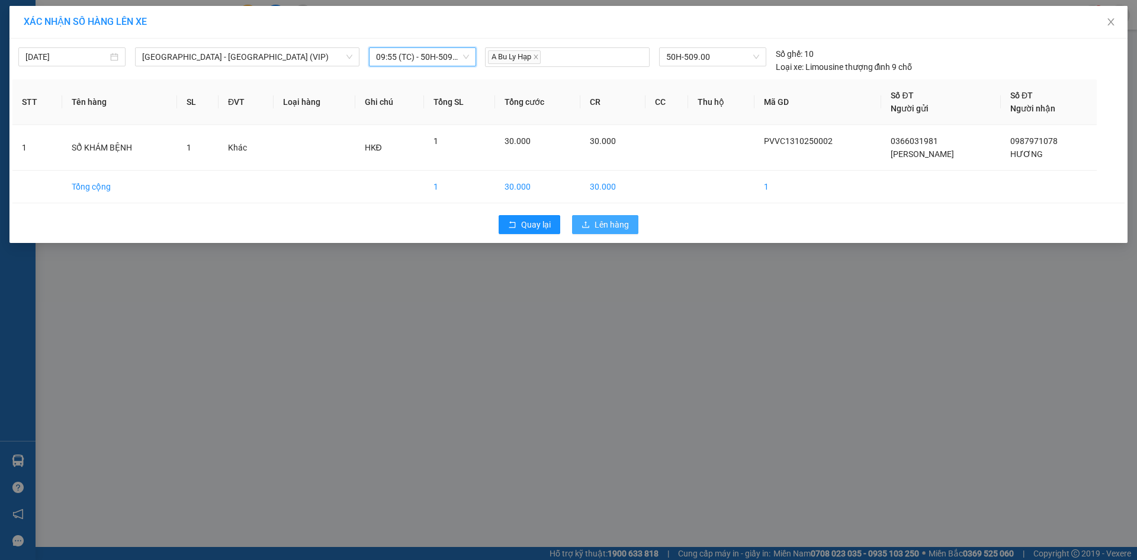
click at [591, 229] on button "Lên hàng" at bounding box center [605, 224] width 66 height 19
